Goal: Participate in discussion: Engage in conversation with other users on a specific topic

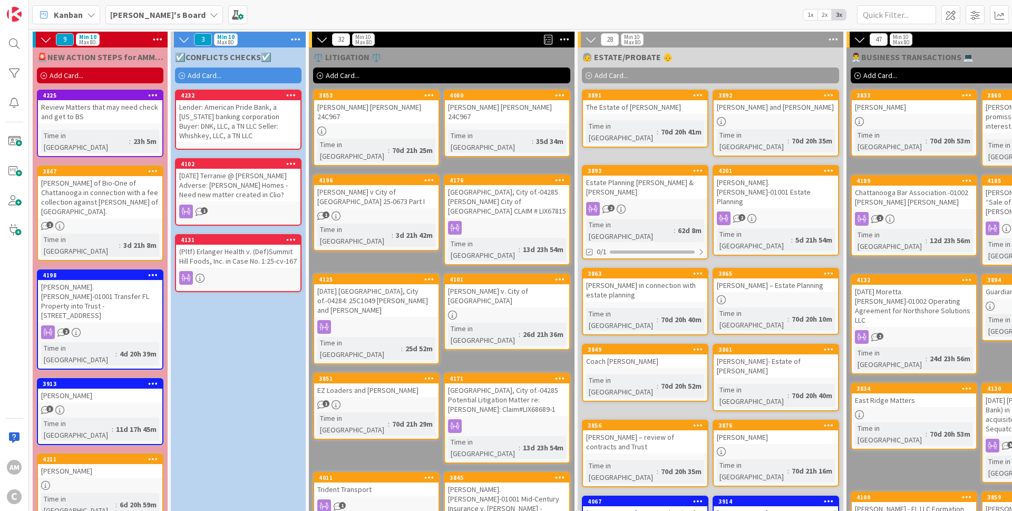
click at [120, 176] on div "[PERSON_NAME] of Bio-One of Chattanooga in connection with a fee collection aga…" at bounding box center [100, 197] width 124 height 42
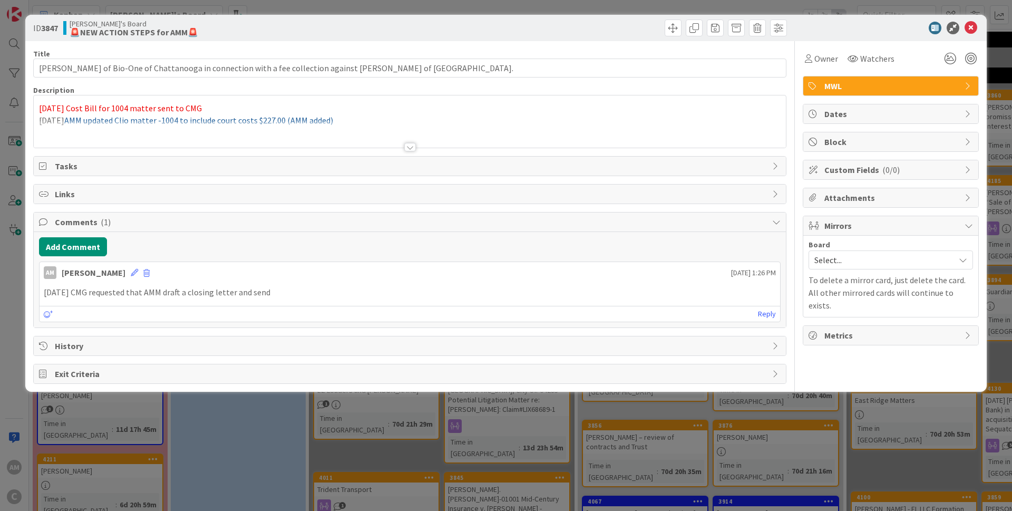
click at [410, 145] on div at bounding box center [410, 147] width 12 height 8
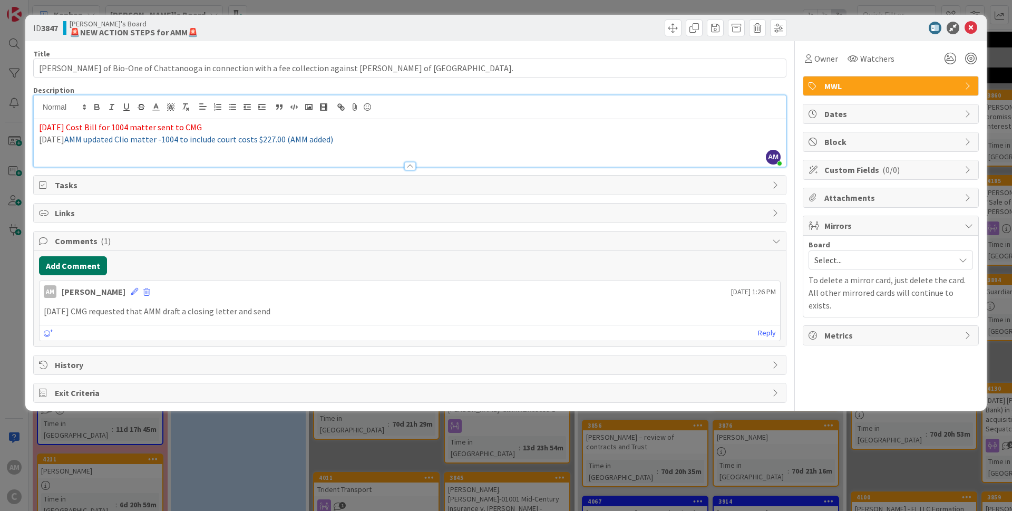
click at [50, 262] on button "Add Comment" at bounding box center [73, 265] width 68 height 19
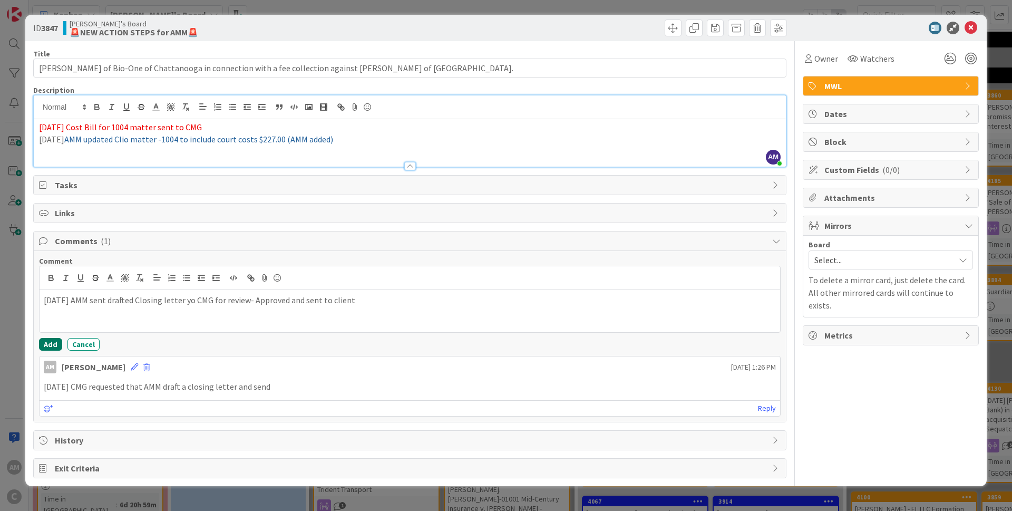
click at [44, 345] on button "Add" at bounding box center [50, 344] width 23 height 13
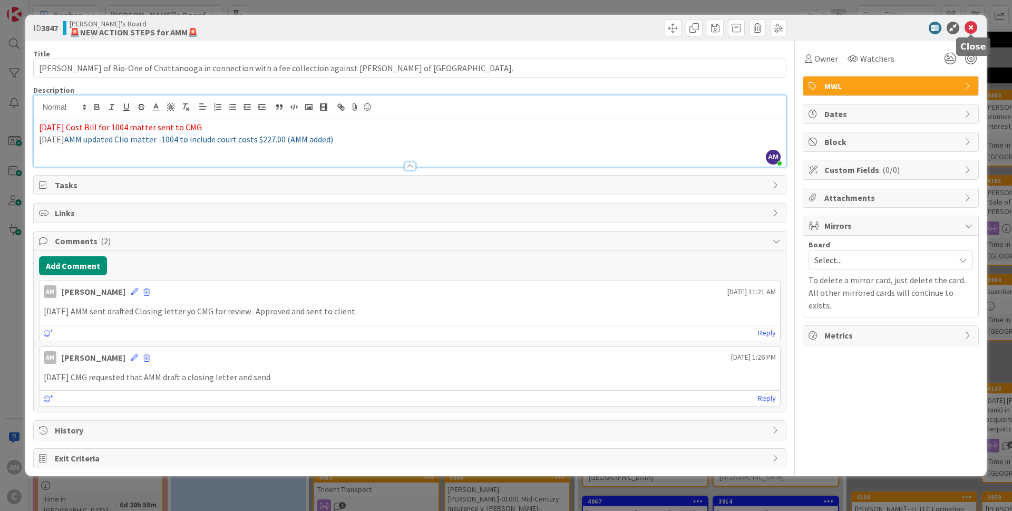
click at [971, 28] on icon at bounding box center [971, 28] width 13 height 13
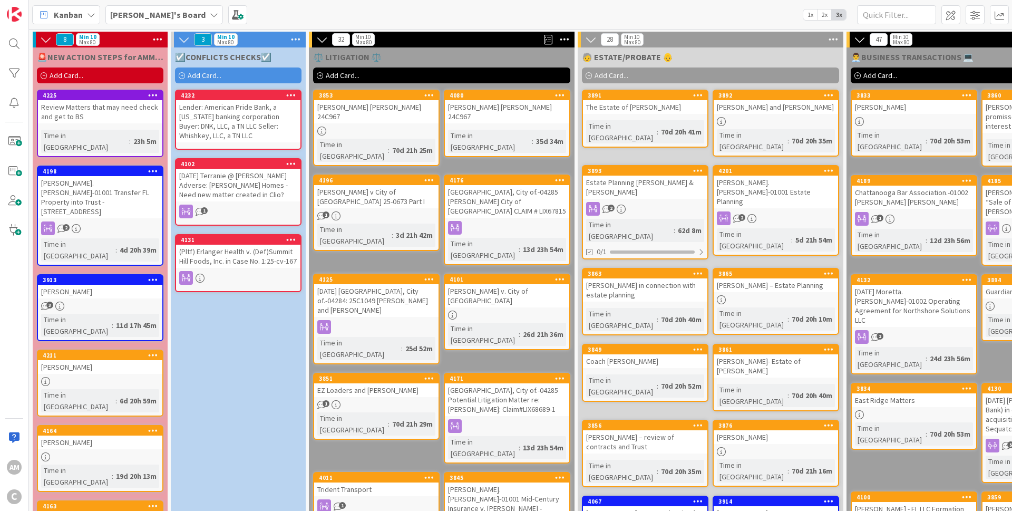
click at [105, 285] on div "[PERSON_NAME]" at bounding box center [100, 292] width 124 height 14
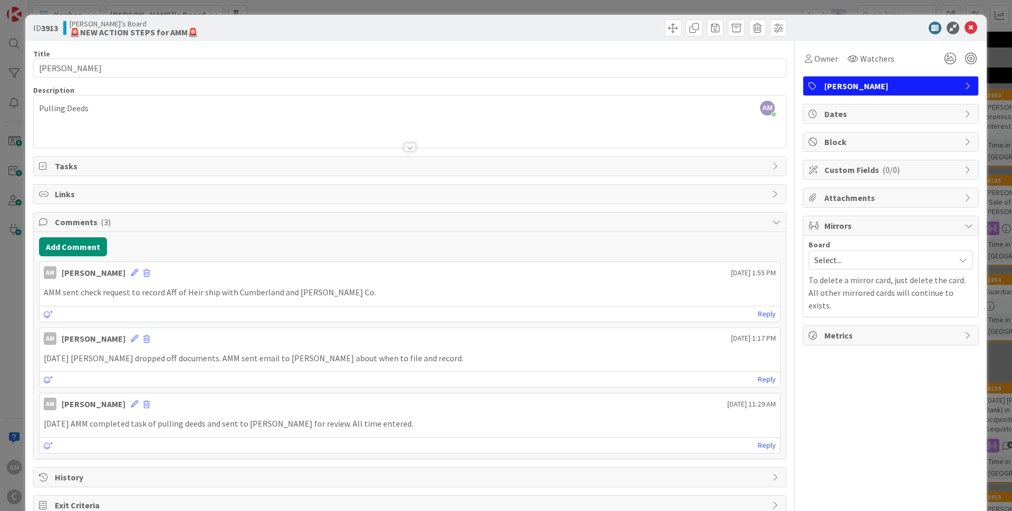
click at [90, 258] on div "Add Comment AM [PERSON_NAME] [DATE] 1:55 PM AMM sent check request to record Af…" at bounding box center [410, 345] width 752 height 227
click at [89, 252] on button "Add Comment" at bounding box center [73, 246] width 68 height 19
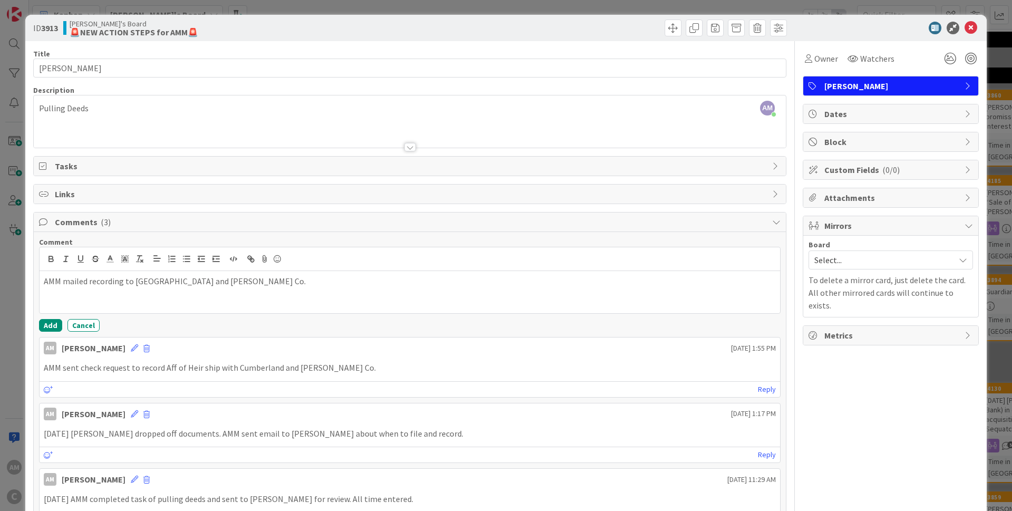
click at [122, 281] on p "AMM mailed recording to [GEOGRAPHIC_DATA] and [PERSON_NAME] Co." at bounding box center [410, 281] width 732 height 12
click at [187, 284] on p "AMM mailed recordings (Affidavits of Heirship) to [GEOGRAPHIC_DATA] and [PERSON…" at bounding box center [410, 281] width 732 height 12
click at [50, 324] on button "Add" at bounding box center [50, 325] width 23 height 13
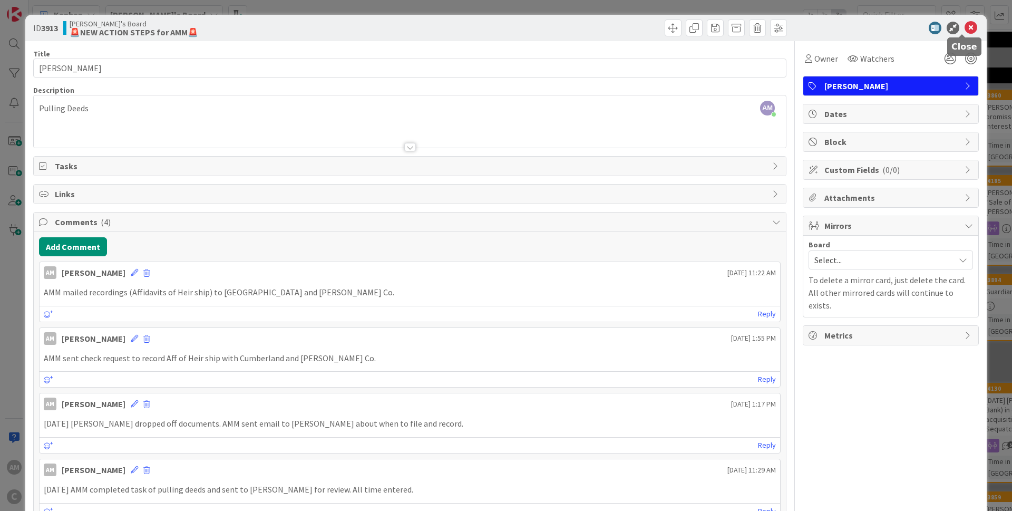
click at [965, 27] on icon at bounding box center [971, 28] width 13 height 13
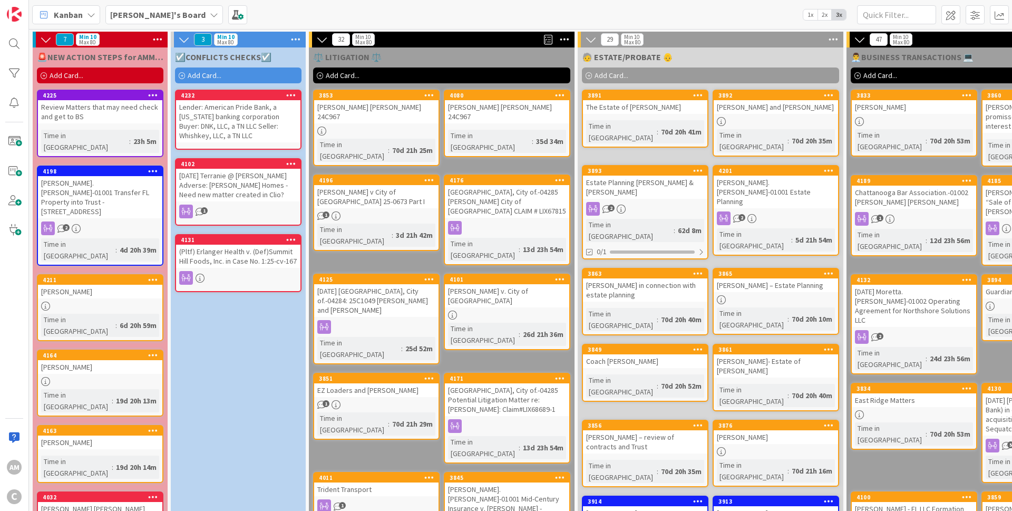
click at [109, 179] on div "[PERSON_NAME].[PERSON_NAME]-01001 Transfer FL Property into Trust - [STREET_ADD…" at bounding box center [100, 197] width 124 height 42
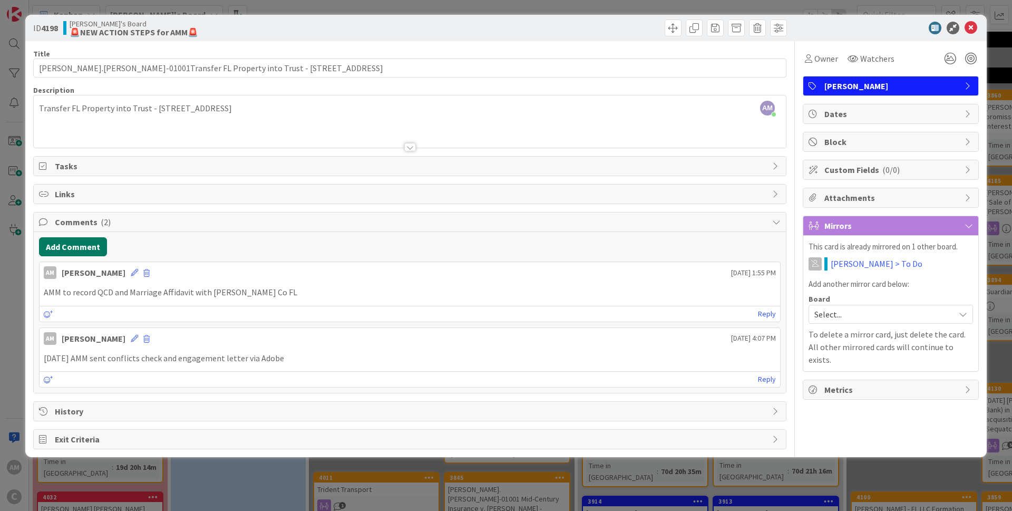
click at [50, 246] on button "Add Comment" at bounding box center [73, 246] width 68 height 19
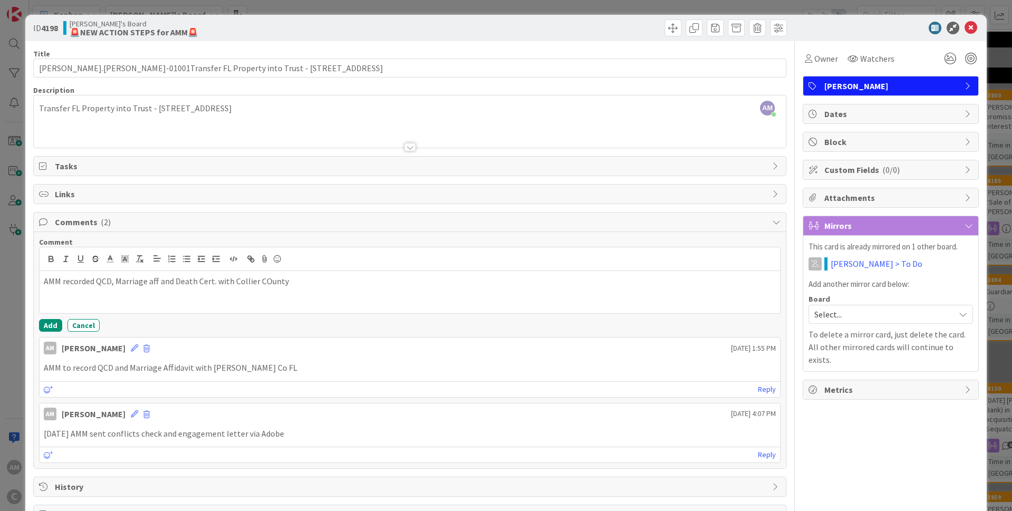
click at [268, 278] on p "AMM recorded QCD, Marriage aff and Death Cert. with Collier COunty" at bounding box center [410, 281] width 732 height 12
click at [43, 280] on div "AMM recorded QCD, Marriage aff and Death Cert. with [GEOGRAPHIC_DATA]" at bounding box center [410, 292] width 741 height 42
click at [52, 324] on button "Add" at bounding box center [50, 325] width 23 height 13
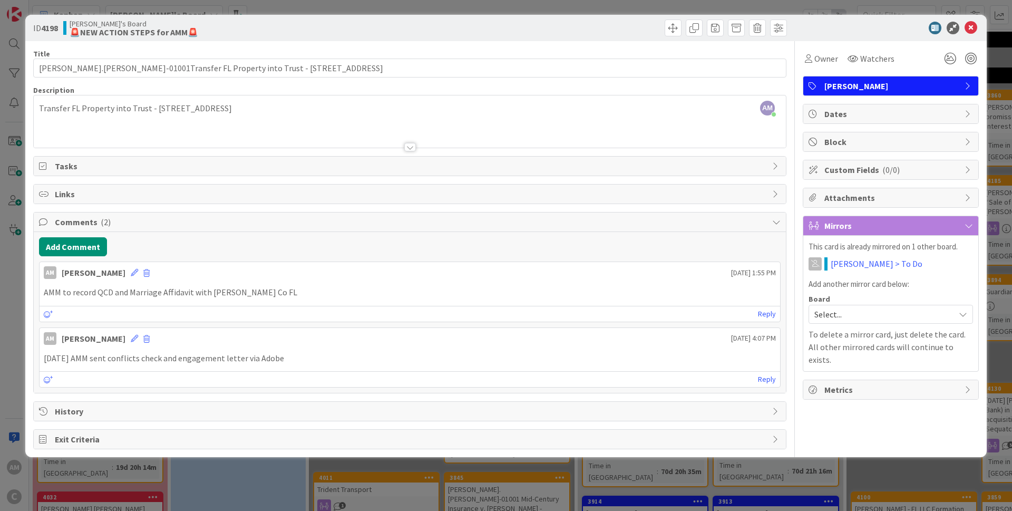
type input "[PERSON_NAME].[PERSON_NAME]-01001Transfer FL Property into Trust - [STREET_ADDR…"
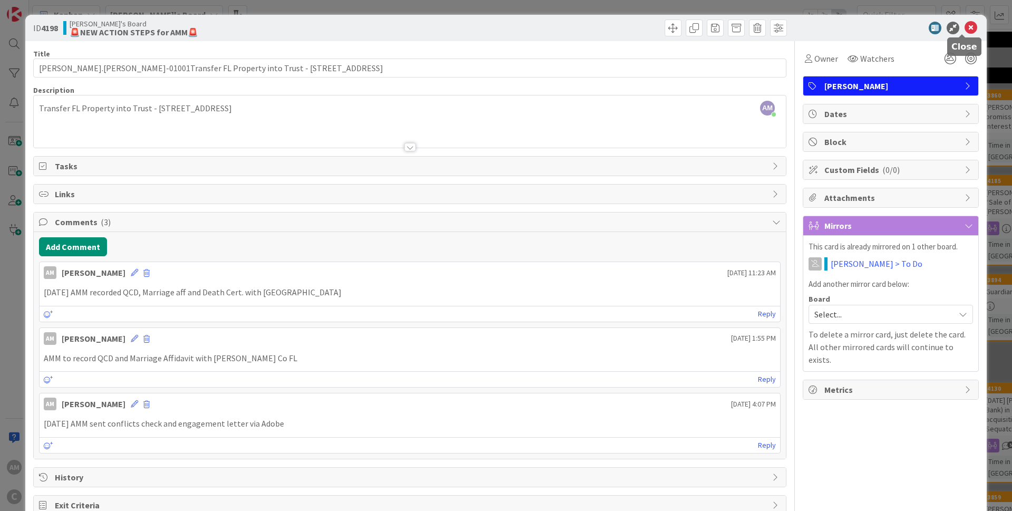
click at [965, 29] on icon at bounding box center [971, 28] width 13 height 13
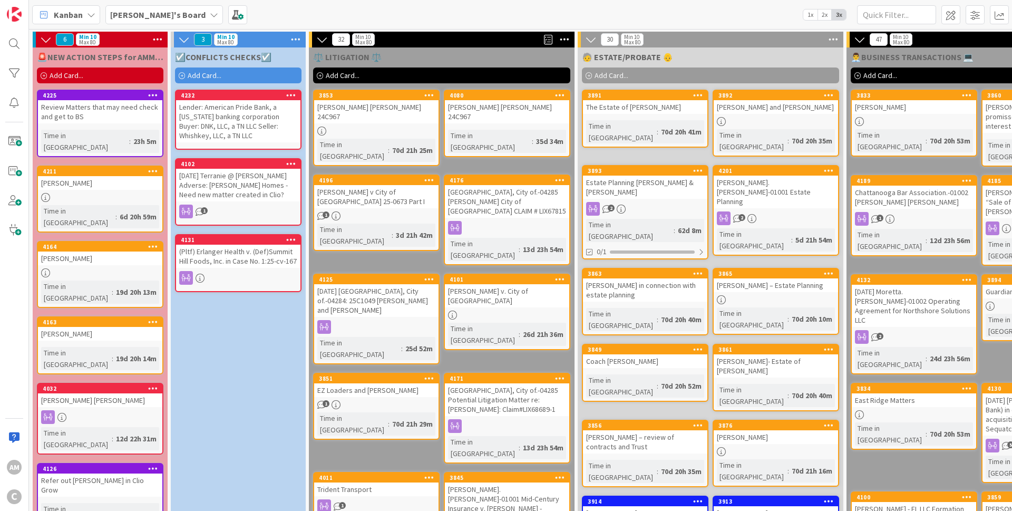
click at [194, 75] on span "Add Card..." at bounding box center [205, 75] width 34 height 9
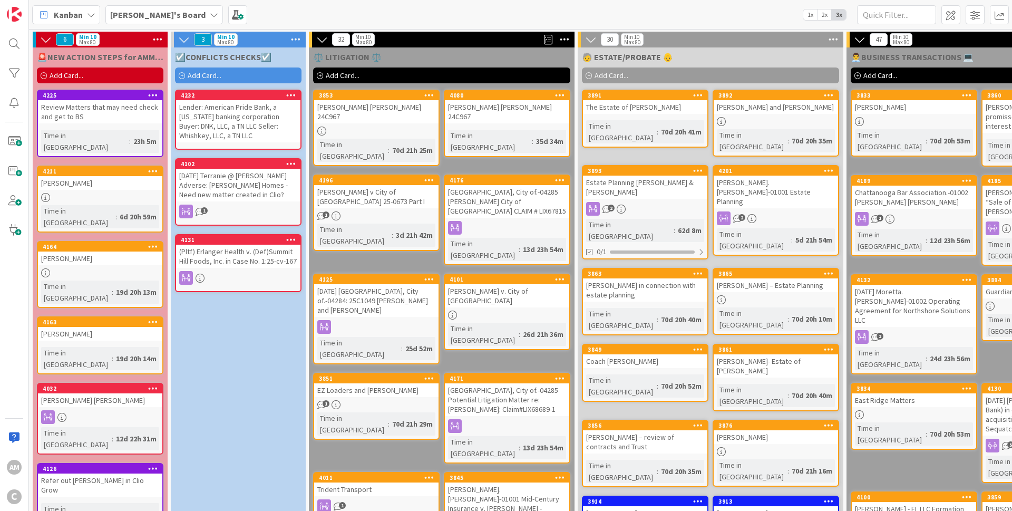
click at [222, 114] on div "Lender: American Pride Bank, a [US_STATE] banking corporation Buyer: DNK, LLC, …" at bounding box center [238, 121] width 124 height 42
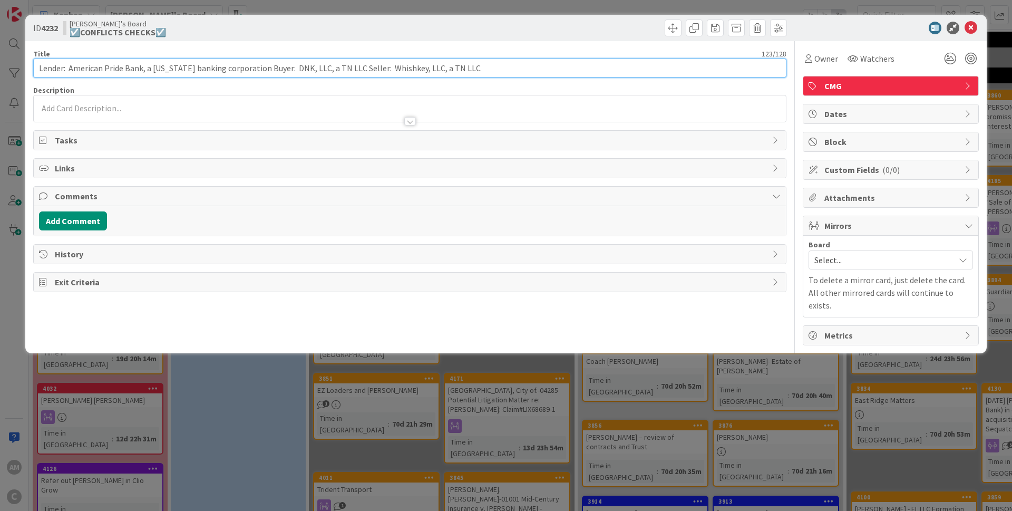
drag, startPoint x: 557, startPoint y: 71, endPoint x: 27, endPoint y: 65, distance: 529.7
click at [27, 65] on div "ID 4232 Amber's Board ☑️CONFLICTS CHECKS☑️ Title 123 / 128 Lender: American Pri…" at bounding box center [505, 184] width 961 height 338
drag, startPoint x: 443, startPoint y: 72, endPoint x: 500, endPoint y: 68, distance: 57.0
click at [444, 72] on input "Lender: American Pride Bank, a [US_STATE] banking corporation Buyer: DNK, LLC, …" at bounding box center [409, 68] width 753 height 19
drag, startPoint x: 500, startPoint y: 68, endPoint x: -9, endPoint y: 66, distance: 509.1
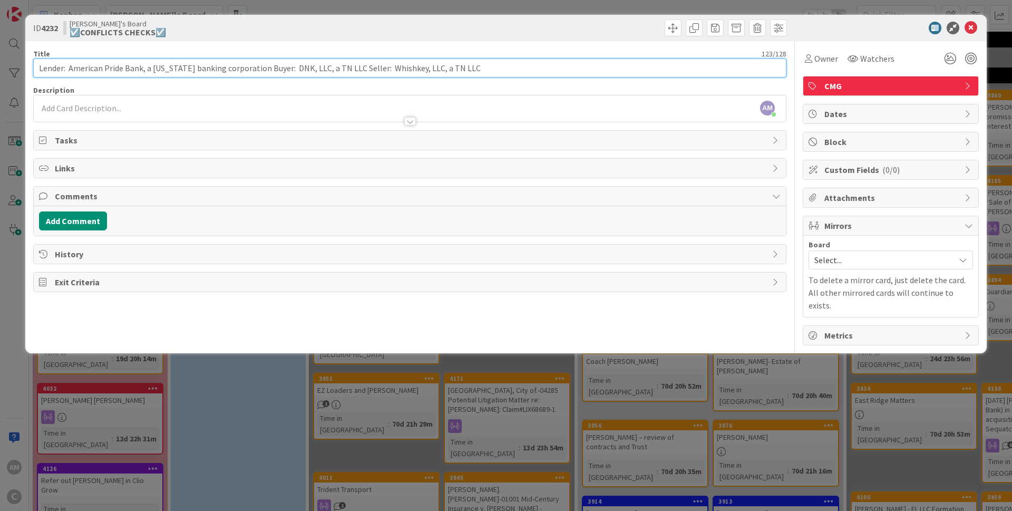
click at [33, 66] on input "Lender: American Pride Bank, a [US_STATE] banking corporation Buyer: DNK, LLC, …" at bounding box center [409, 68] width 753 height 19
paste input "[PERSON_NAME].[PERSON_NAME]-01002 Review of Loan Documents"
type input "[PERSON_NAME].[PERSON_NAME]-01002 Review of Loan Documents"
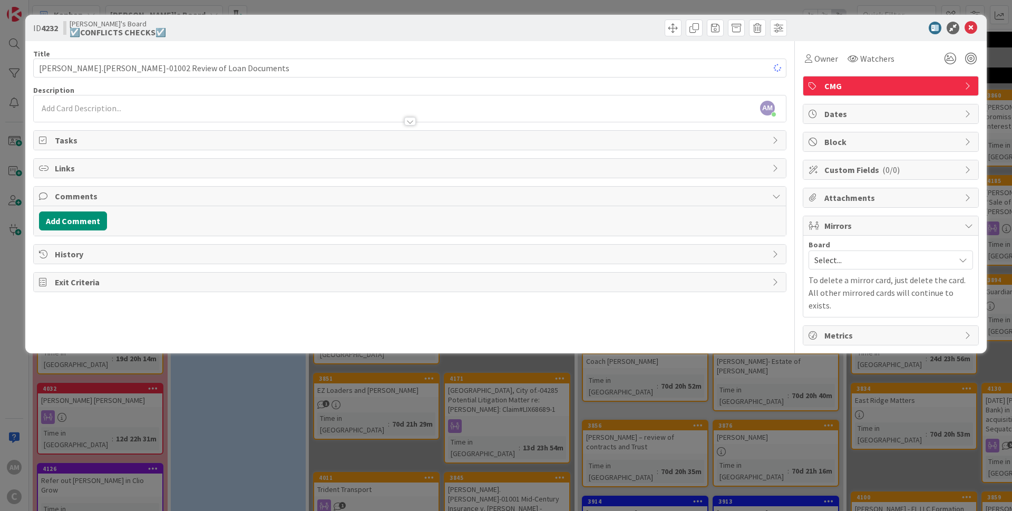
click at [125, 91] on div "Description" at bounding box center [409, 89] width 753 height 9
click at [115, 110] on div at bounding box center [410, 111] width 752 height 22
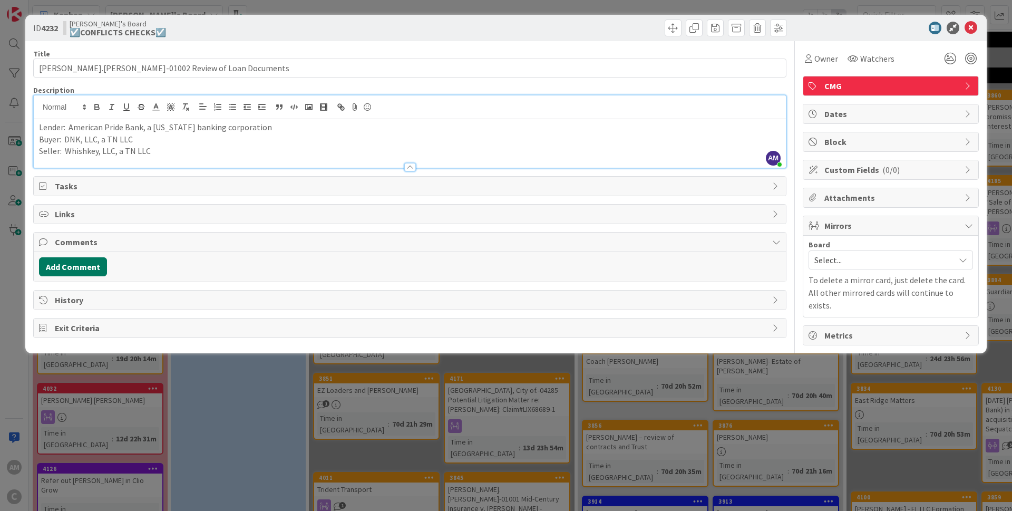
click at [94, 265] on button "Add Comment" at bounding box center [73, 266] width 68 height 19
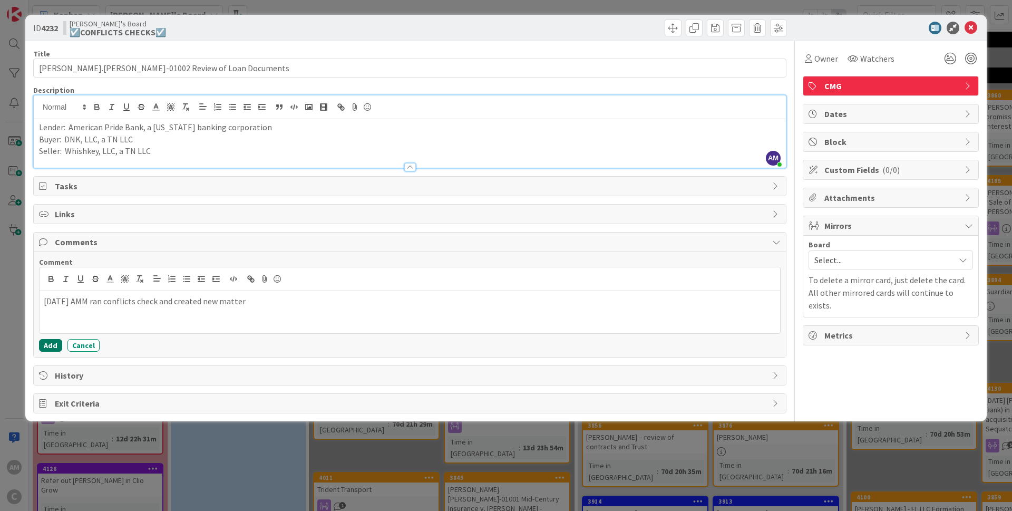
click at [54, 346] on button "Add" at bounding box center [50, 345] width 23 height 13
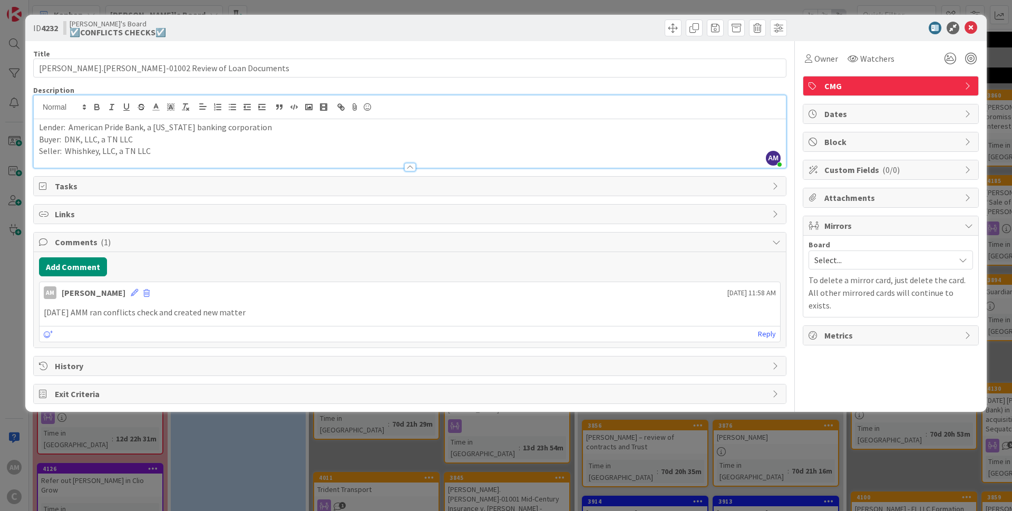
click at [869, 255] on span "Select..." at bounding box center [881, 259] width 135 height 15
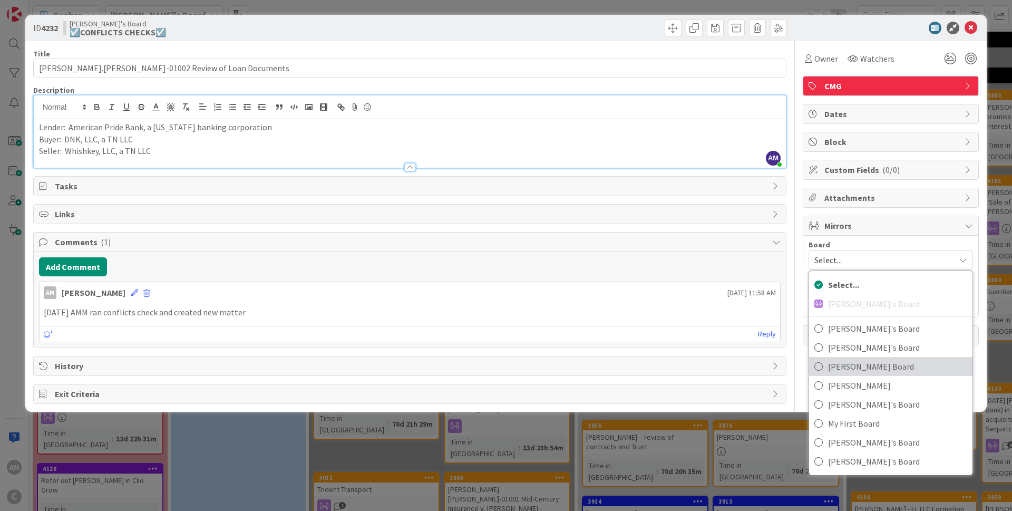
click at [845, 370] on span "[PERSON_NAME] Board" at bounding box center [897, 366] width 139 height 16
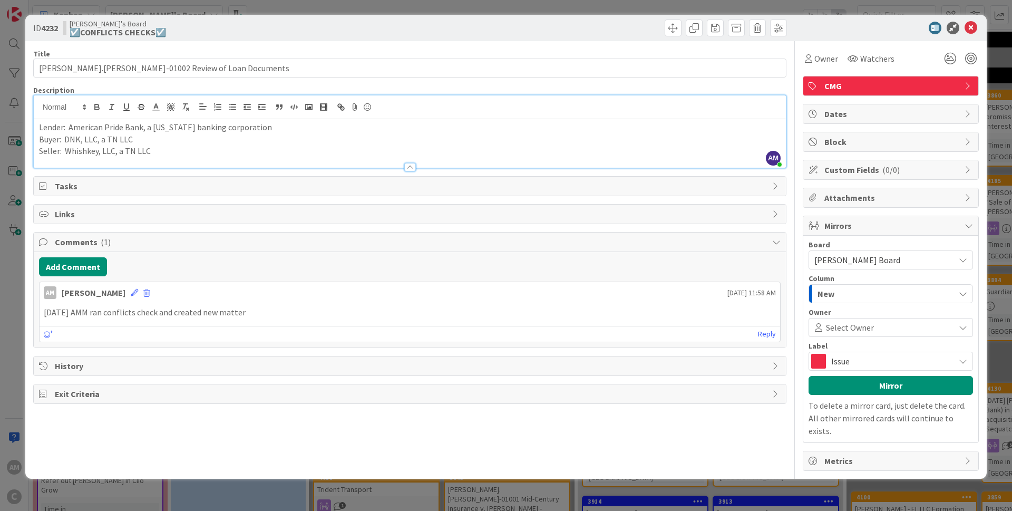
click at [884, 366] on span "Issue" at bounding box center [890, 361] width 118 height 15
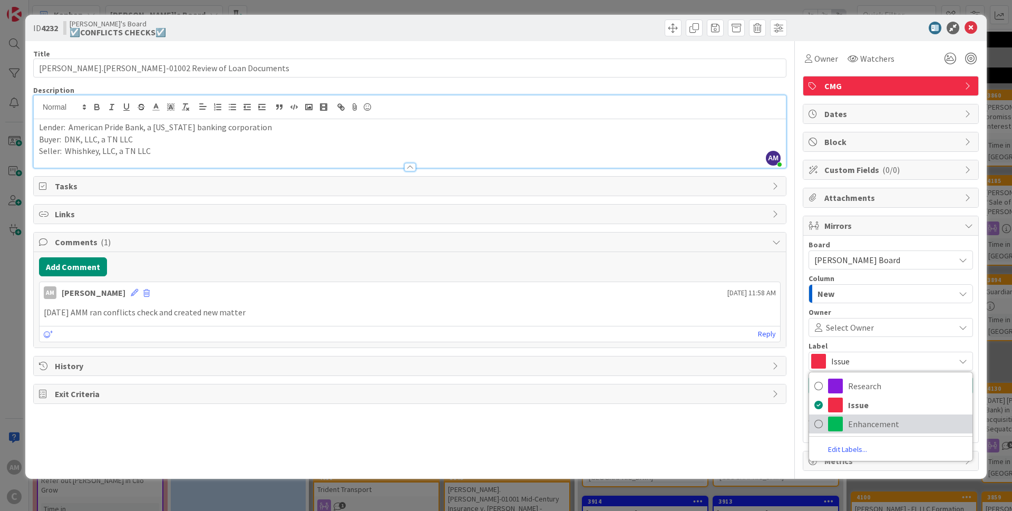
click at [871, 423] on span "Enhancement" at bounding box center [907, 424] width 119 height 16
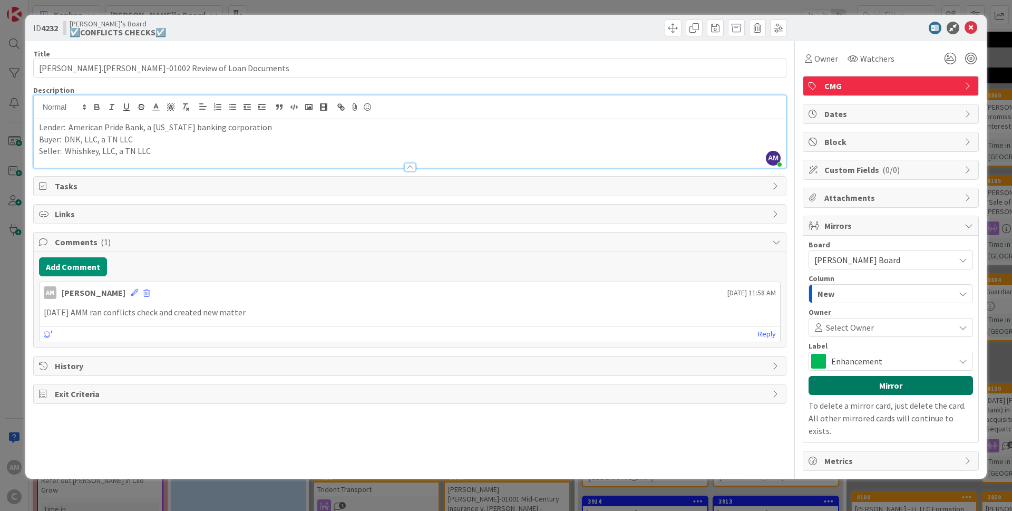
click at [886, 390] on button "Mirror" at bounding box center [891, 385] width 164 height 19
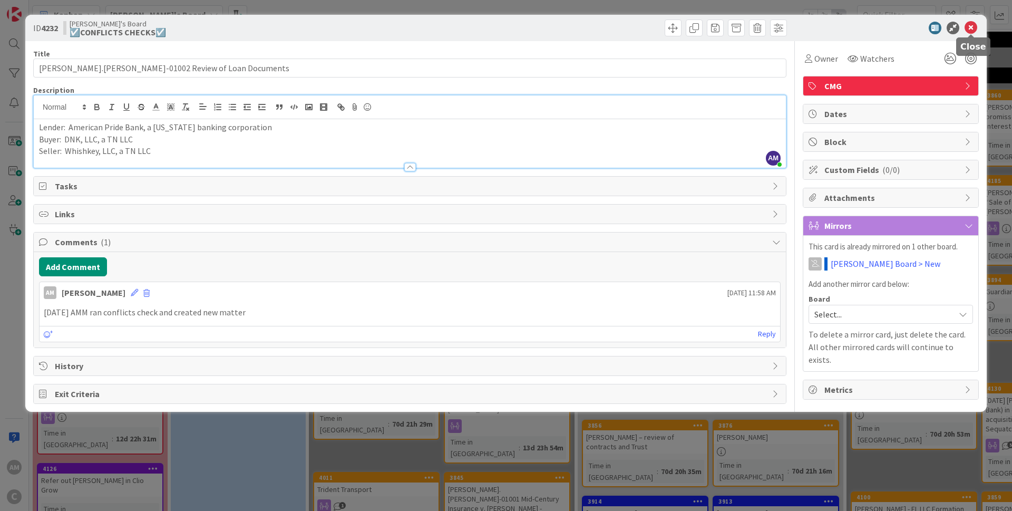
click at [971, 24] on icon at bounding box center [971, 28] width 13 height 13
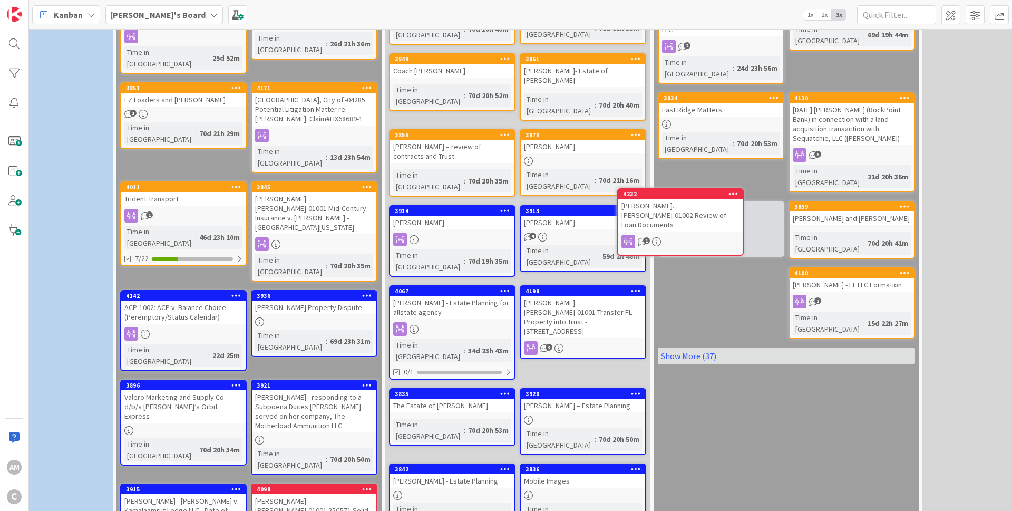
scroll to position [289, 193]
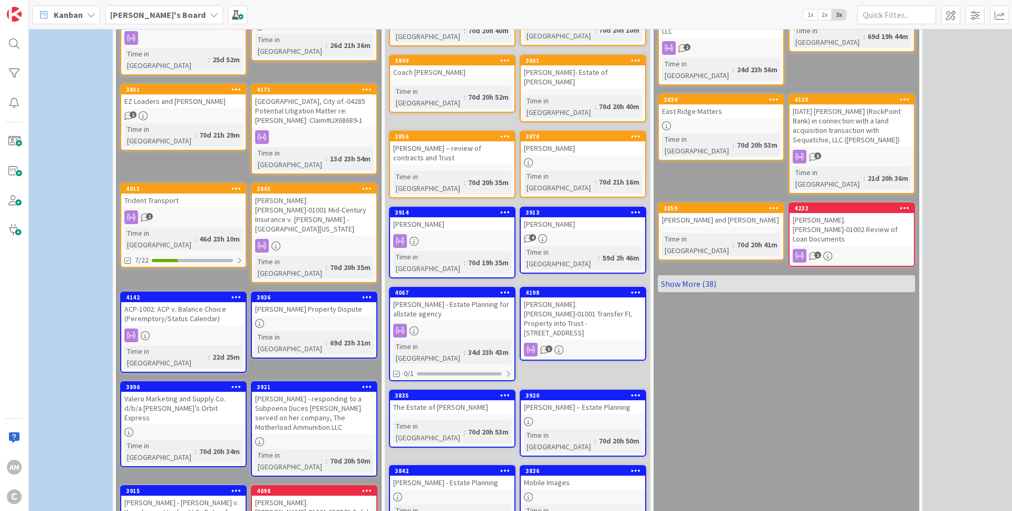
click at [704, 275] on link "Show More (38)" at bounding box center [786, 283] width 257 height 17
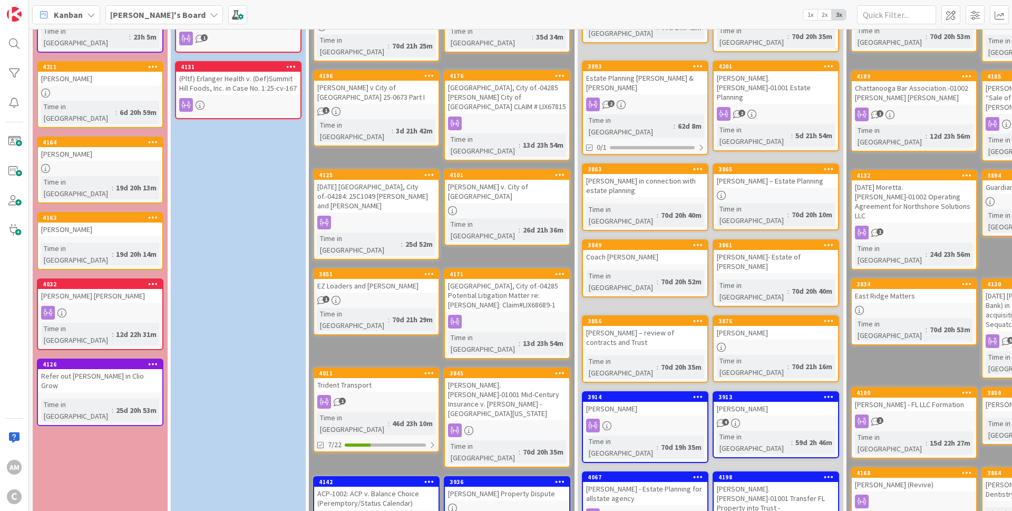
scroll to position [55, 0]
